Goal: Transaction & Acquisition: Purchase product/service

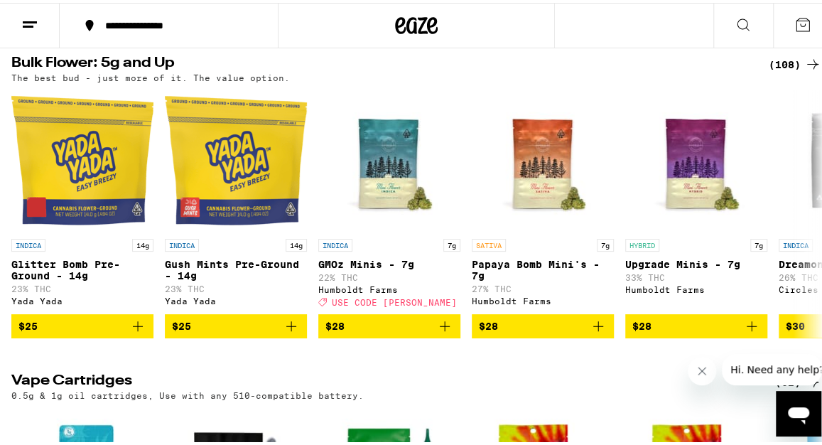
scroll to position [1442, 0]
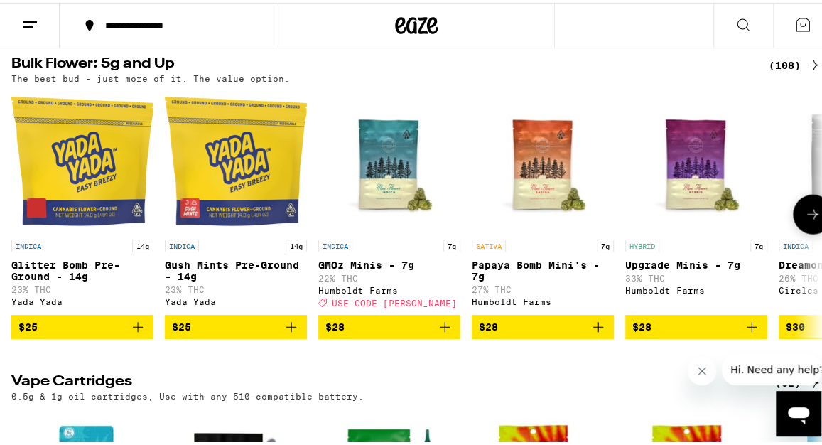
click at [793, 232] on button at bounding box center [813, 212] width 40 height 40
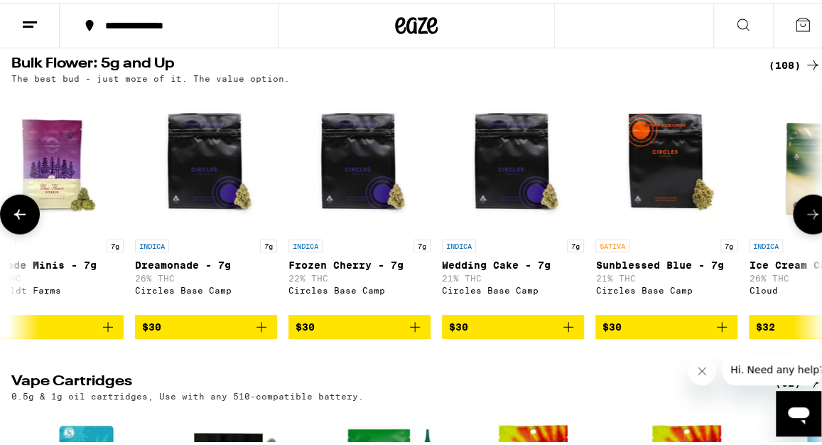
scroll to position [0, 644]
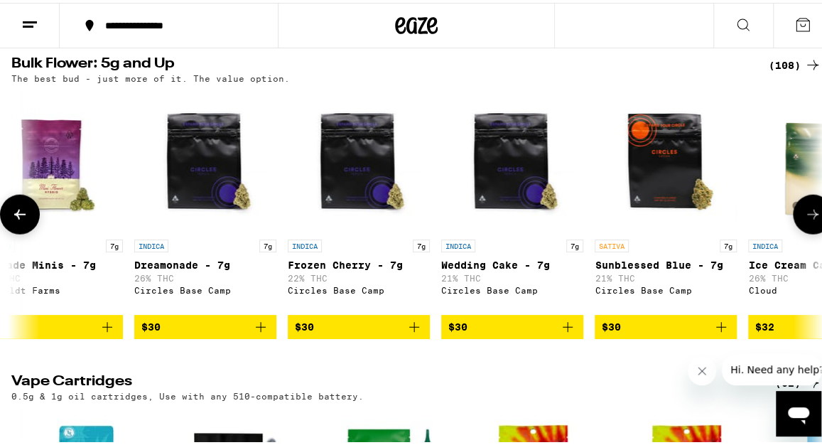
click at [25, 220] on icon at bounding box center [19, 211] width 17 height 17
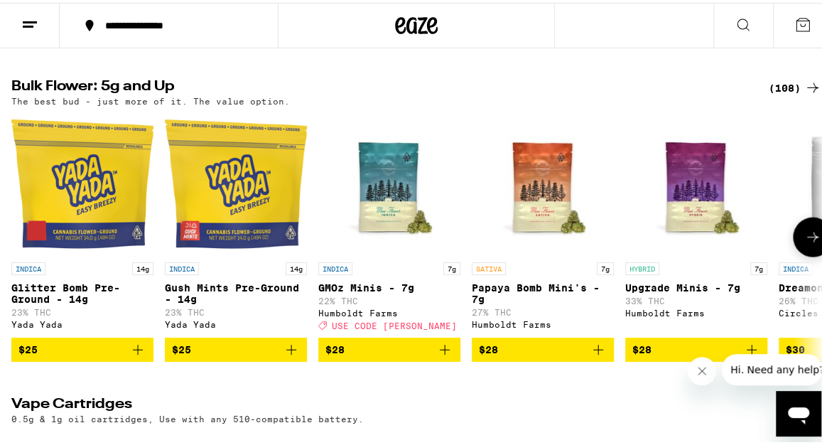
scroll to position [1427, 0]
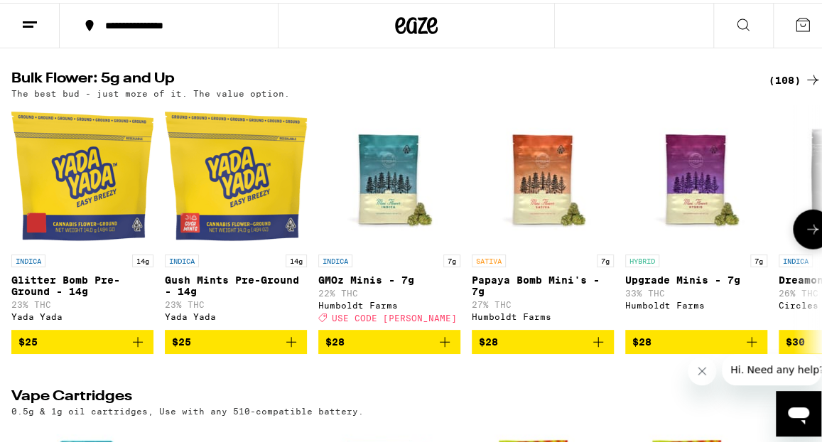
click at [139, 347] on icon "Add to bag" at bounding box center [137, 338] width 17 height 17
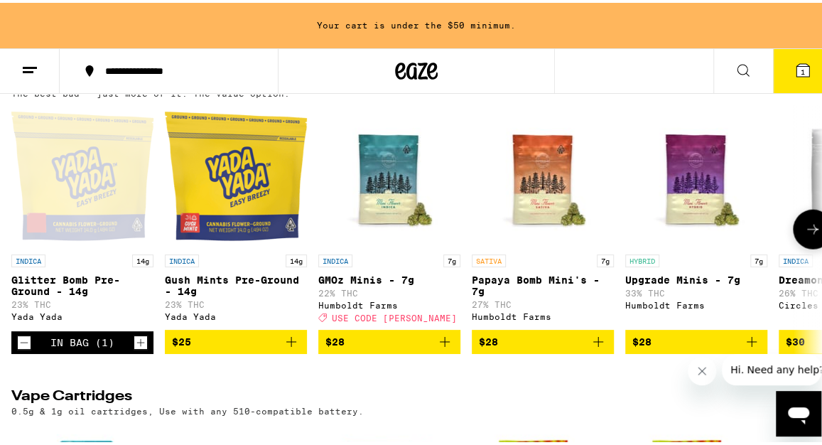
click at [139, 348] on icon "Increment" at bounding box center [140, 339] width 13 height 17
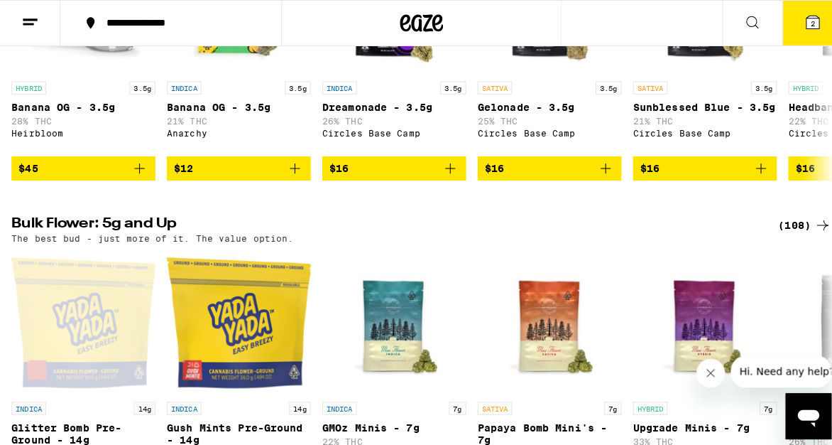
scroll to position [1537, 0]
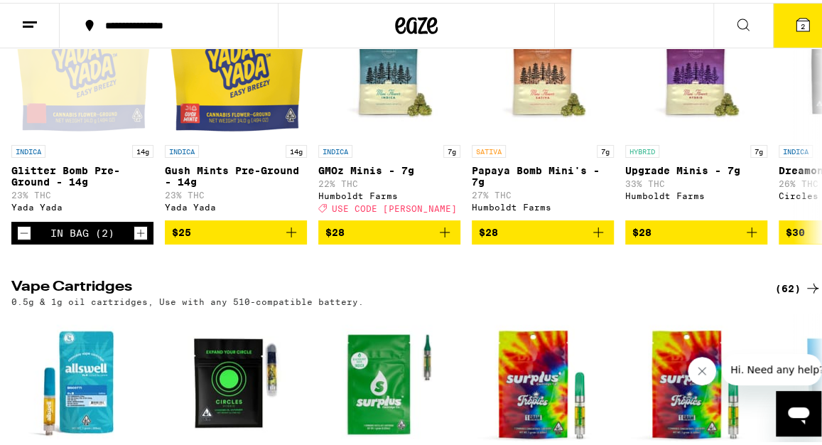
click at [796, 18] on icon at bounding box center [802, 22] width 13 height 13
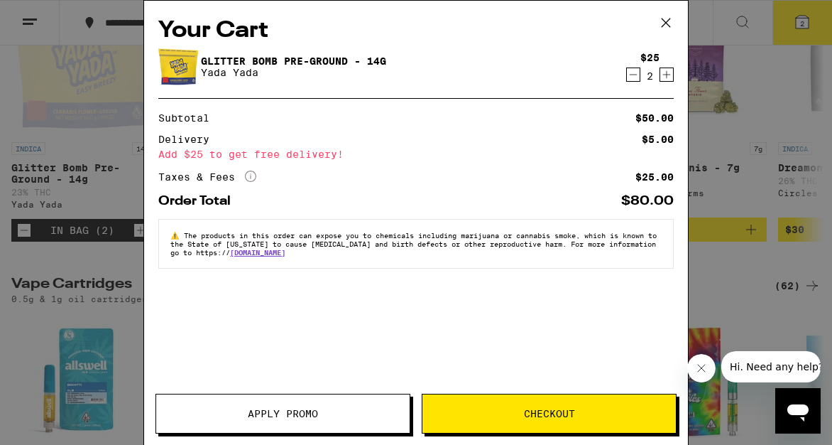
click at [571, 409] on span "Checkout" at bounding box center [549, 413] width 51 height 10
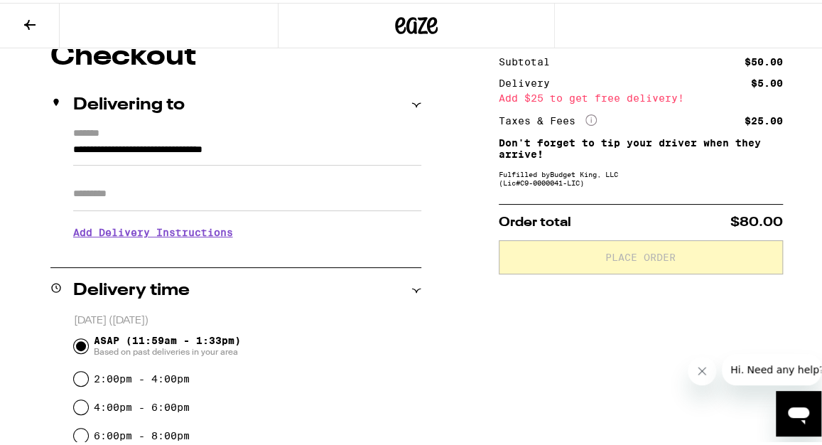
scroll to position [178, 0]
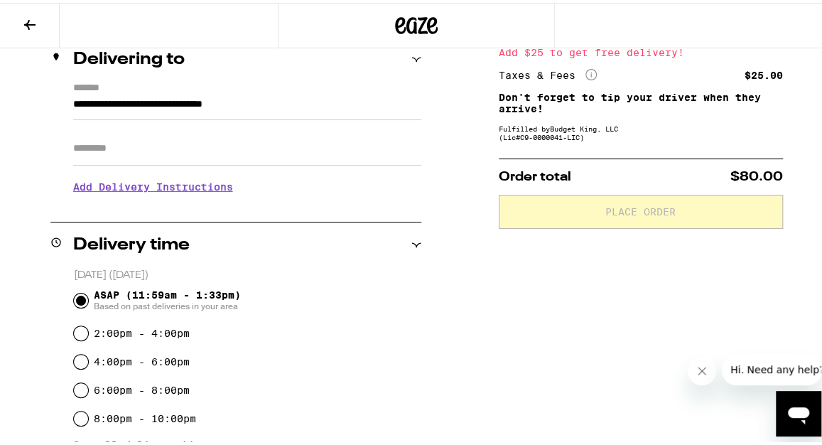
click at [178, 152] on input "Apt/Suite" at bounding box center [247, 146] width 348 height 34
type input "**"
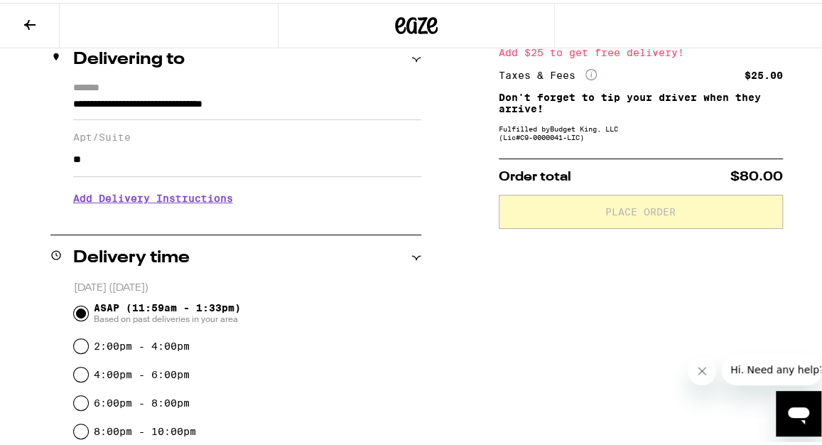
scroll to position [393, 0]
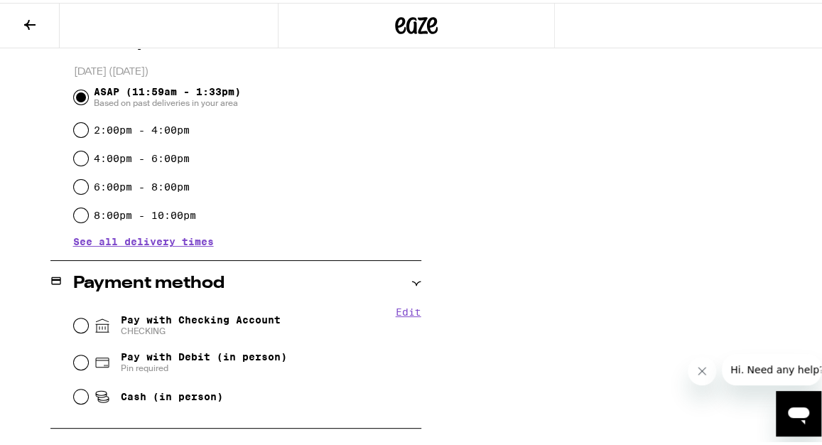
click at [175, 326] on span "CHECKING" at bounding box center [201, 327] width 160 height 11
click at [88, 326] on input "Pay with Checking Account CHECKING" at bounding box center [81, 322] width 14 height 14
radio input "true"
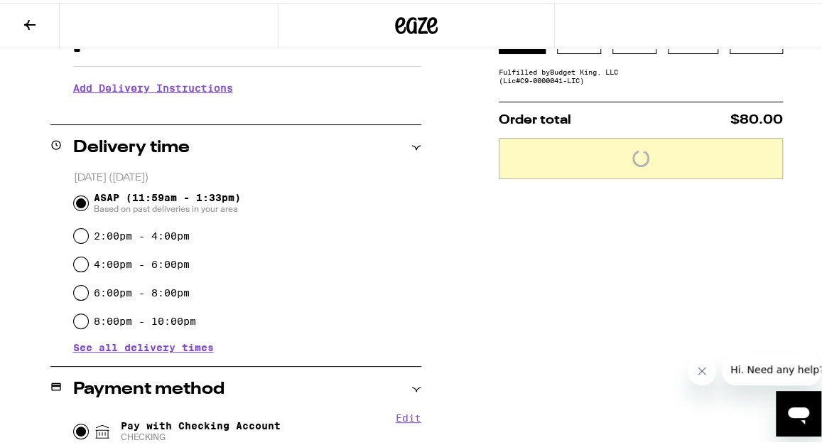
scroll to position [220, 0]
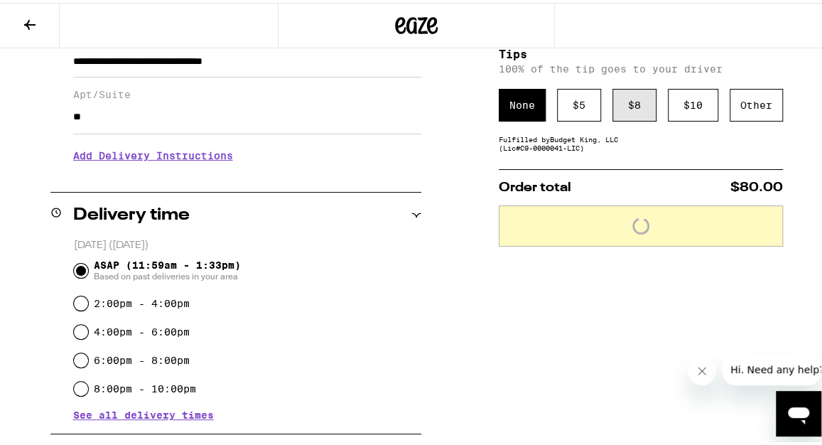
click at [615, 116] on div "$ 8" at bounding box center [634, 102] width 44 height 33
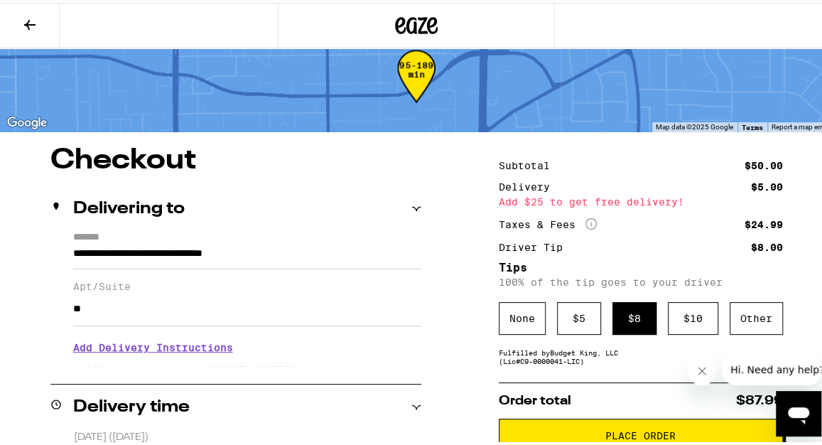
scroll to position [28, 0]
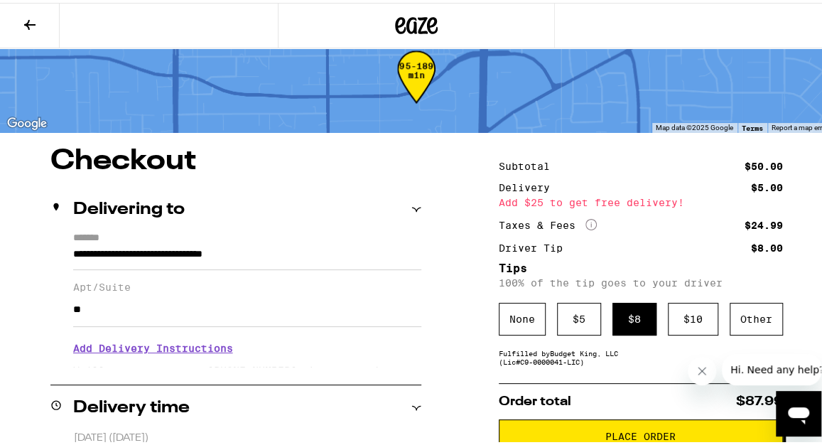
click at [388, 304] on input "**" at bounding box center [247, 307] width 348 height 34
click at [385, 306] on input "**" at bounding box center [247, 307] width 348 height 34
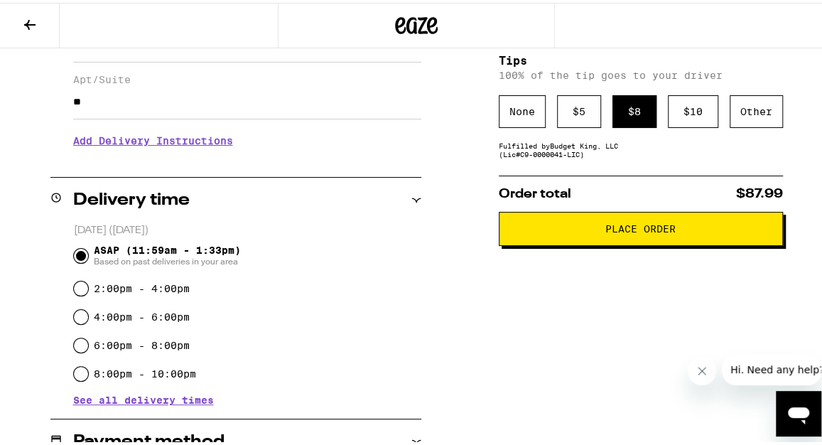
scroll to position [245, 0]
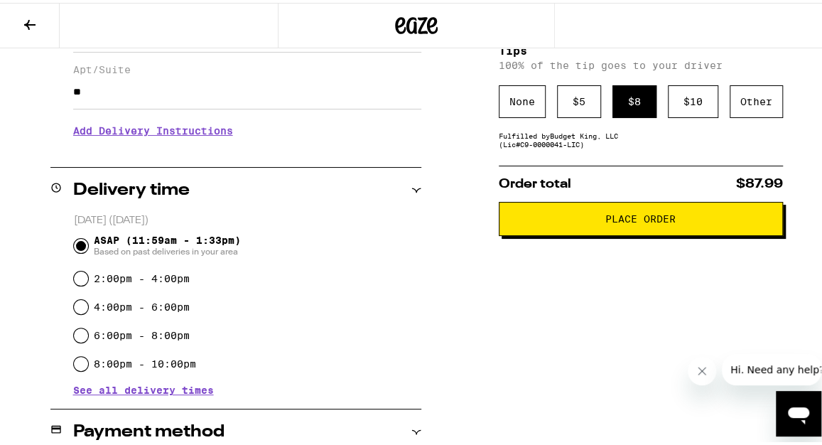
click at [558, 233] on button "Place Order" at bounding box center [641, 216] width 284 height 34
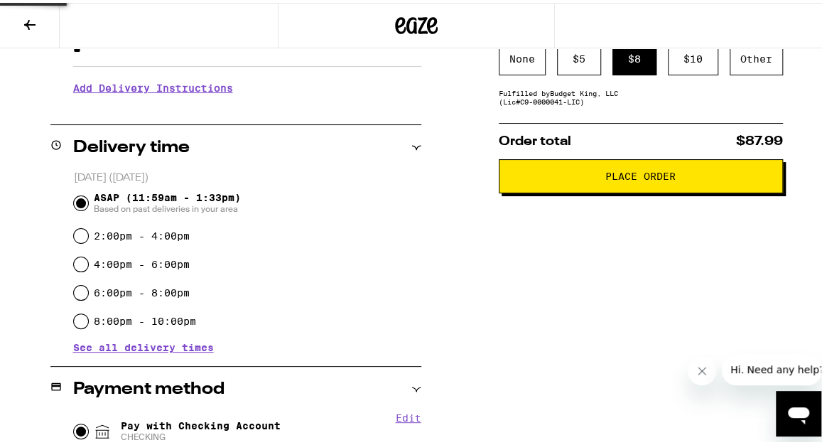
scroll to position [227, 0]
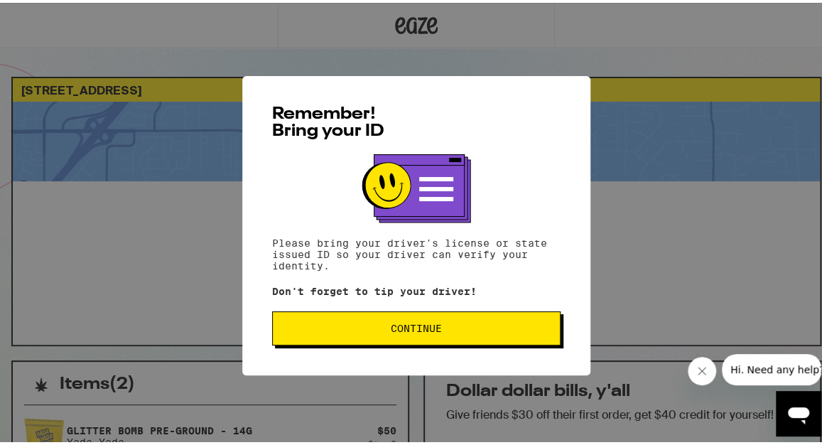
click at [432, 323] on span "Continue" at bounding box center [416, 325] width 51 height 10
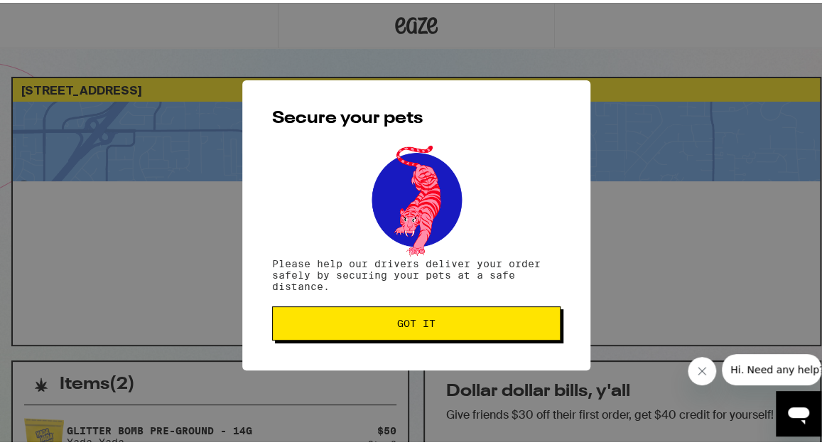
click at [432, 323] on span "Got it" at bounding box center [416, 320] width 264 height 10
